Goal: Navigation & Orientation: Find specific page/section

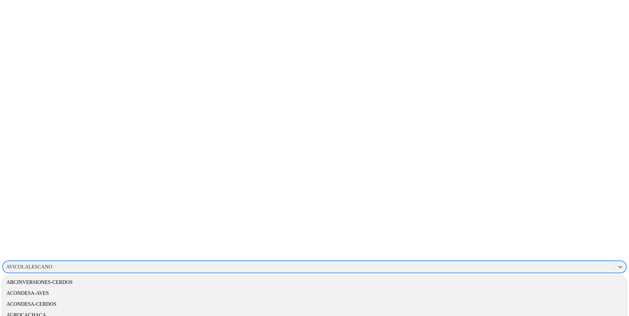
click at [52, 264] on div "AVICOLALESCANO" at bounding box center [29, 267] width 46 height 6
type input "laa"
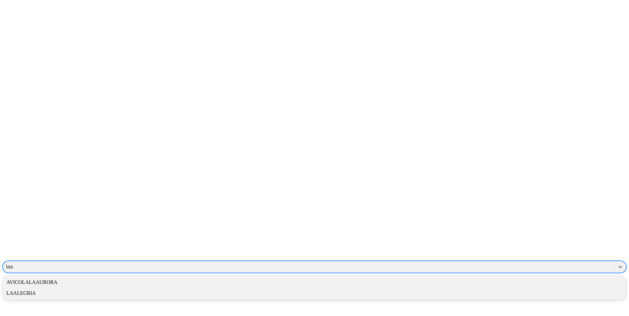
click at [531, 277] on div "AVICOLALAAURORA" at bounding box center [315, 282] width 624 height 11
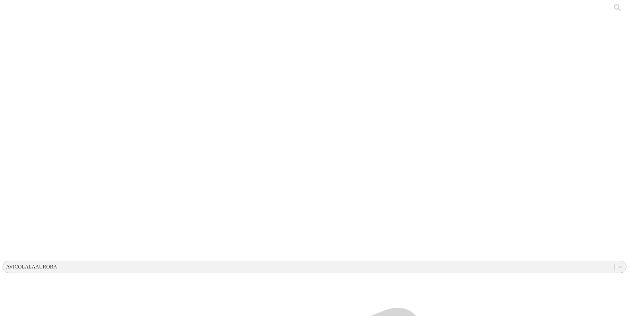
click at [57, 264] on div "AVICOLALAAURORA" at bounding box center [31, 267] width 51 height 6
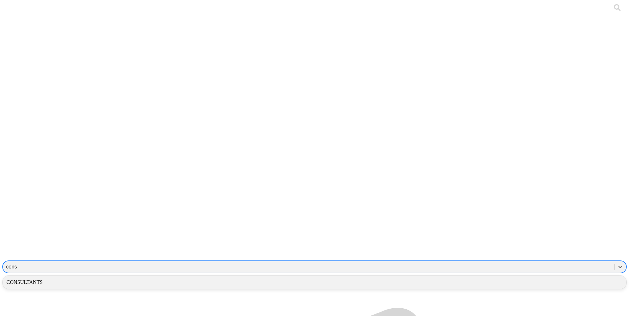
type input "consu"
click at [518, 277] on div "CONSULTANTS" at bounding box center [315, 282] width 624 height 11
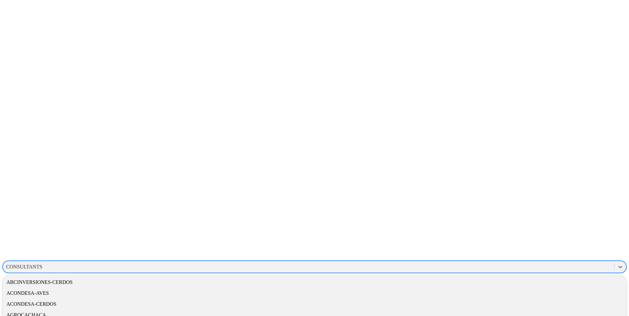
click at [42, 264] on div "CONSULTANTS" at bounding box center [24, 267] width 36 height 6
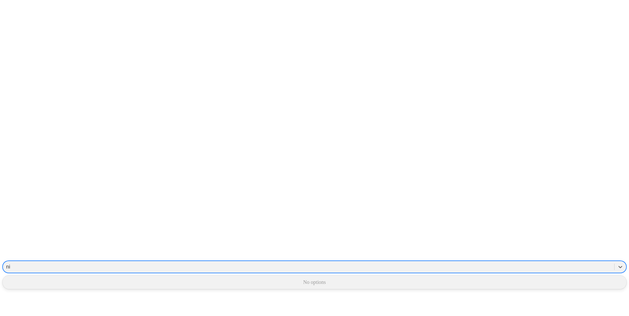
type input "n"
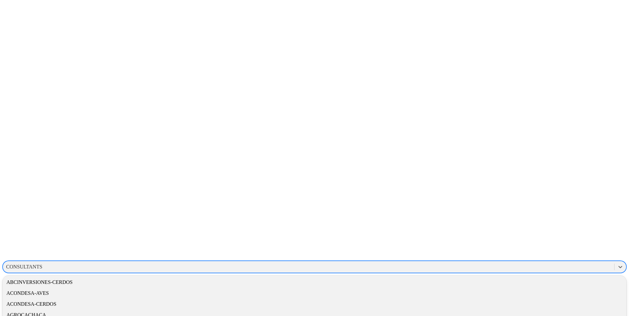
click at [479, 262] on div "CONSULTANTS" at bounding box center [309, 267] width 612 height 10
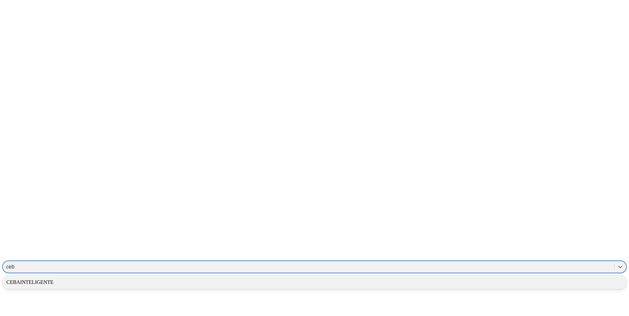
type input "ceba"
click at [505, 277] on div "CEBAINTELIGENTE" at bounding box center [315, 282] width 624 height 11
